Goal: Information Seeking & Learning: Learn about a topic

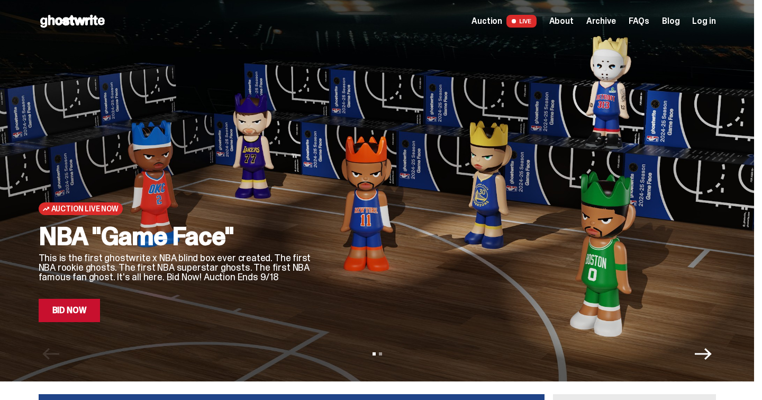
click at [569, 22] on span "About" at bounding box center [561, 21] width 24 height 8
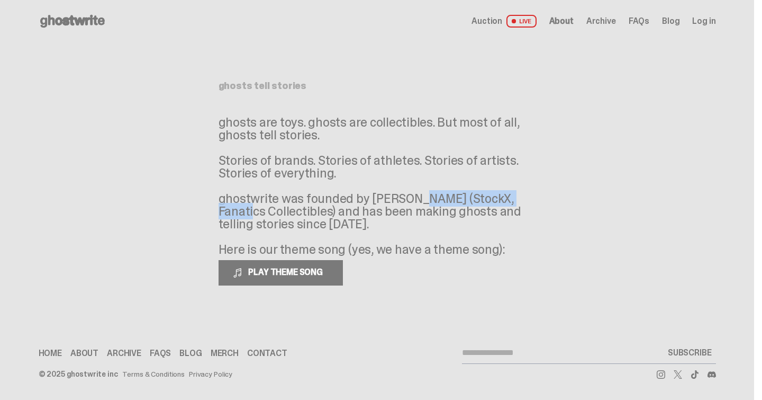
drag, startPoint x: 358, startPoint y: 198, endPoint x: 475, endPoint y: 195, distance: 117.0
click at [475, 195] on p "ghosts are toys. ghosts are collectibles. But most of all, ghosts tell stories.…" at bounding box center [378, 186] width 318 height 140
drag, startPoint x: 481, startPoint y: 196, endPoint x: 511, endPoint y: 224, distance: 41.2
click at [511, 224] on p "ghosts are toys. ghosts are collectibles. But most of all, ghosts tell stories.…" at bounding box center [378, 186] width 318 height 140
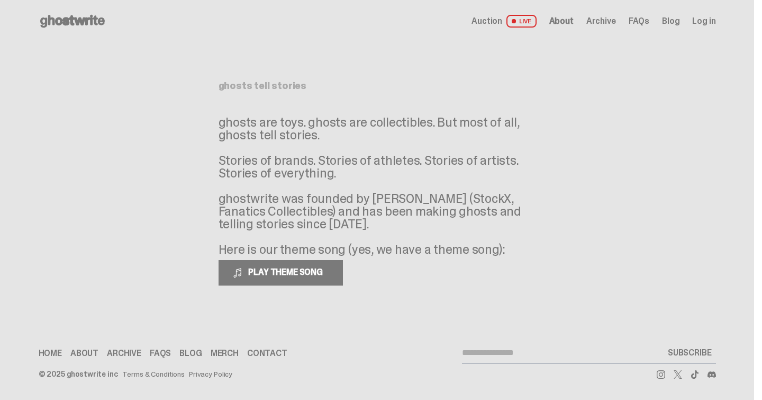
click at [511, 224] on p "ghosts are toys. ghosts are collectibles. But most of all, ghosts tell stories.…" at bounding box center [378, 186] width 318 height 140
